Goal: Information Seeking & Learning: Learn about a topic

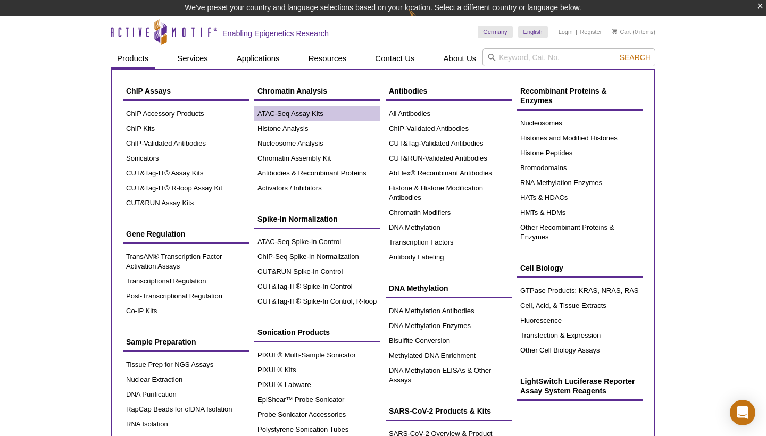
click at [285, 115] on link "ATAC-Seq Assay Kits" at bounding box center [317, 113] width 126 height 15
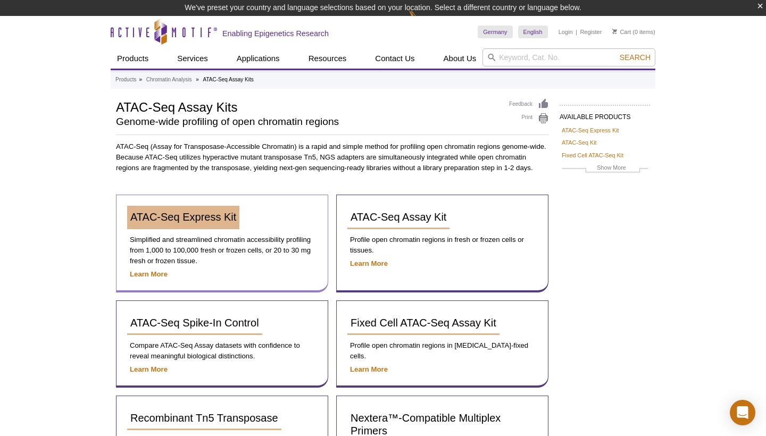
click at [189, 218] on span "ATAC-Seq Express Kit" at bounding box center [183, 217] width 106 height 12
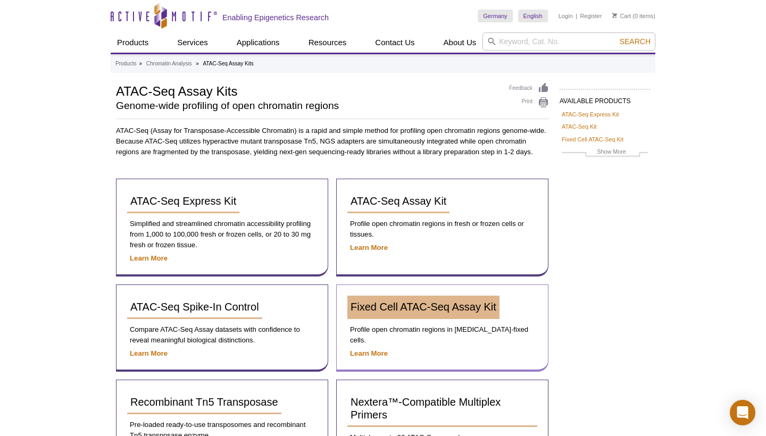
click at [396, 312] on span "Fixed Cell ATAC-Seq Assay Kit" at bounding box center [424, 307] width 146 height 12
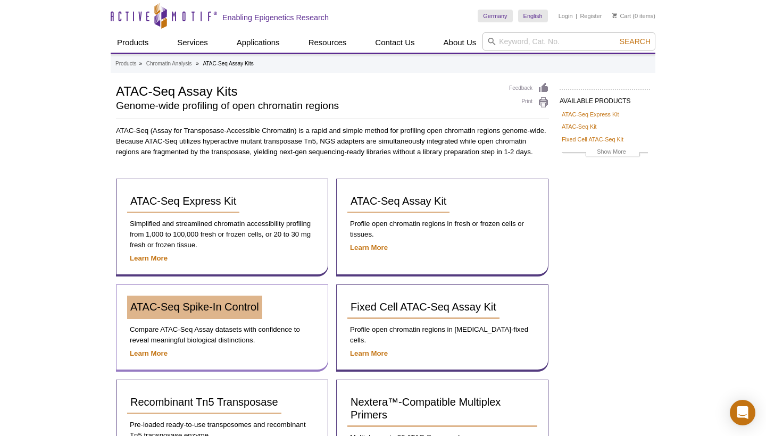
click at [184, 308] on span "ATAC-Seq Spike-In Control" at bounding box center [194, 307] width 129 height 12
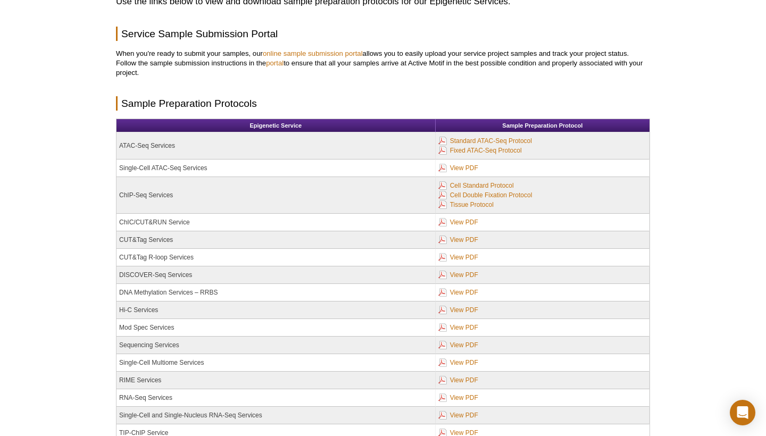
scroll to position [91, 0]
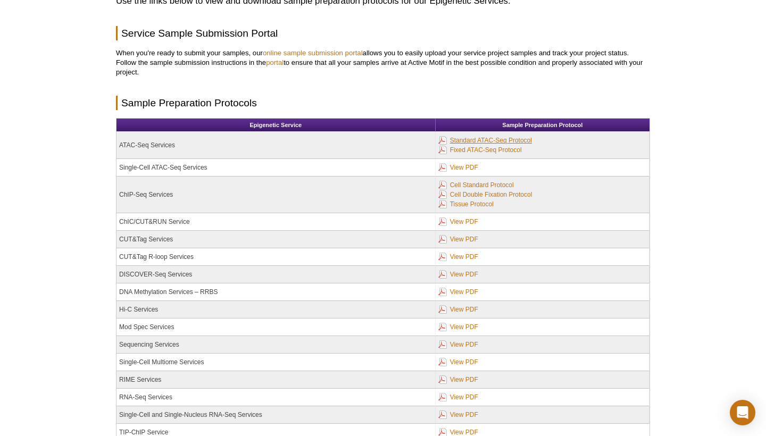
click at [476, 141] on link "Standard ATAC-Seq Protocol" at bounding box center [486, 141] width 94 height 12
click at [465, 151] on link "Fixed ATAC-Seq Protocol" at bounding box center [481, 150] width 84 height 12
